Goal: Entertainment & Leisure: Consume media (video, audio)

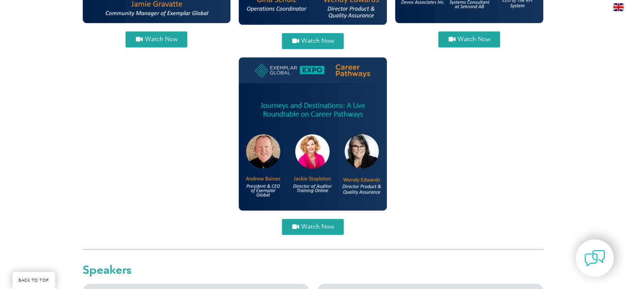
scroll to position [1185, 0]
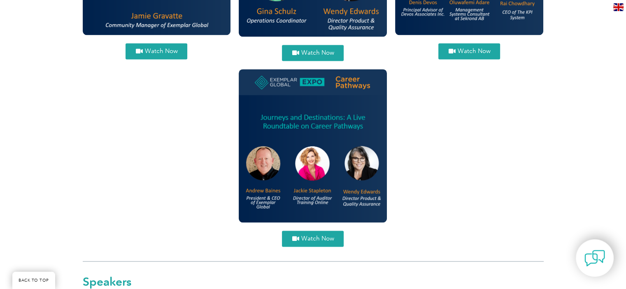
click at [311, 239] on span "Watch Now" at bounding box center [317, 239] width 33 height 6
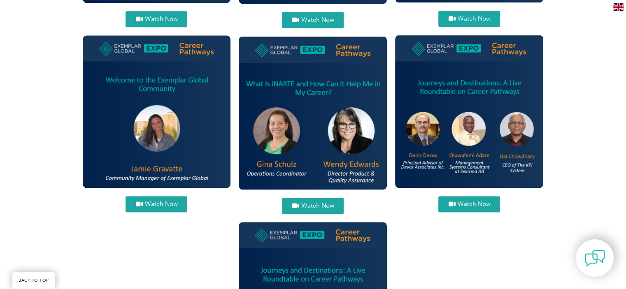
scroll to position [1021, 0]
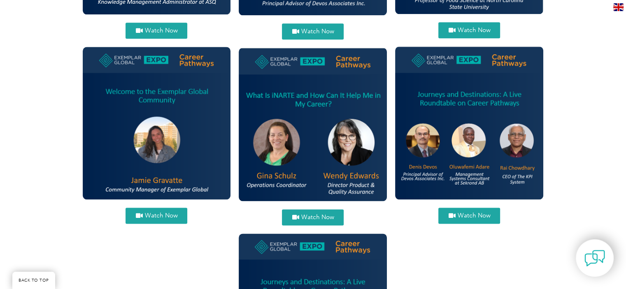
click at [302, 215] on span "Watch Now" at bounding box center [317, 217] width 33 height 6
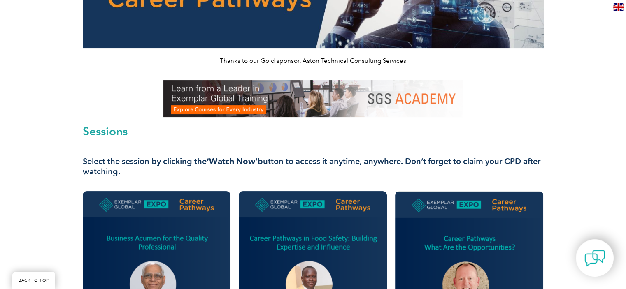
scroll to position [288, 0]
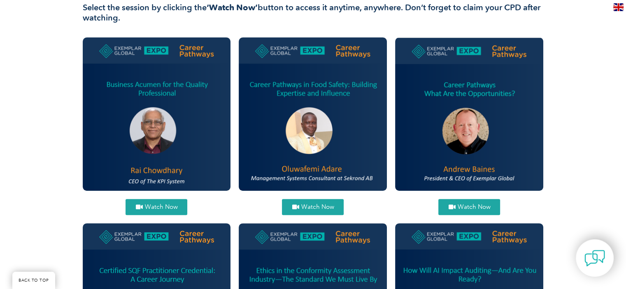
click at [469, 204] on span "Watch Now" at bounding box center [473, 207] width 33 height 6
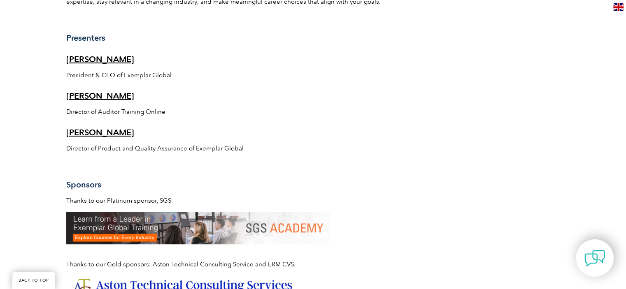
scroll to position [411, 0]
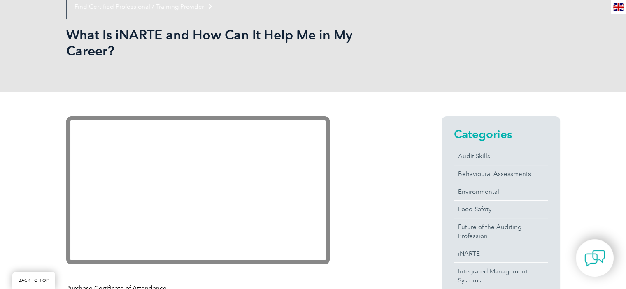
scroll to position [165, 0]
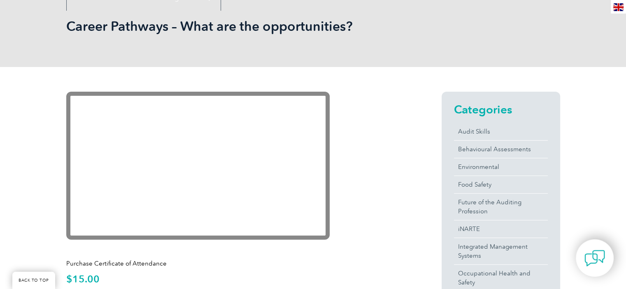
scroll to position [123, 0]
